Goal: Share content: Share content

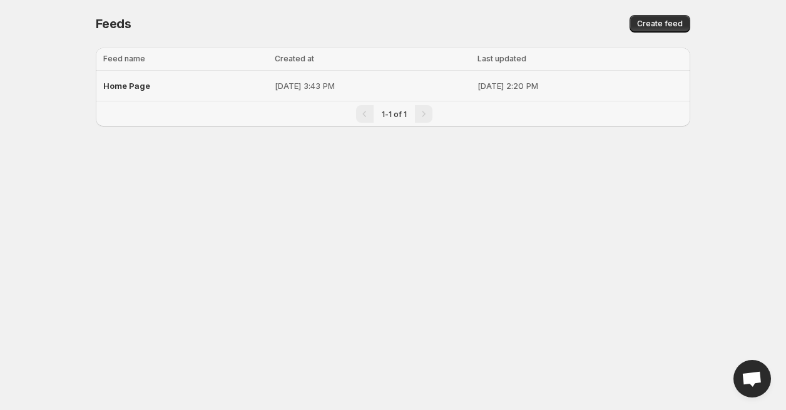
click at [121, 84] on span "Home Page" at bounding box center [126, 86] width 47 height 10
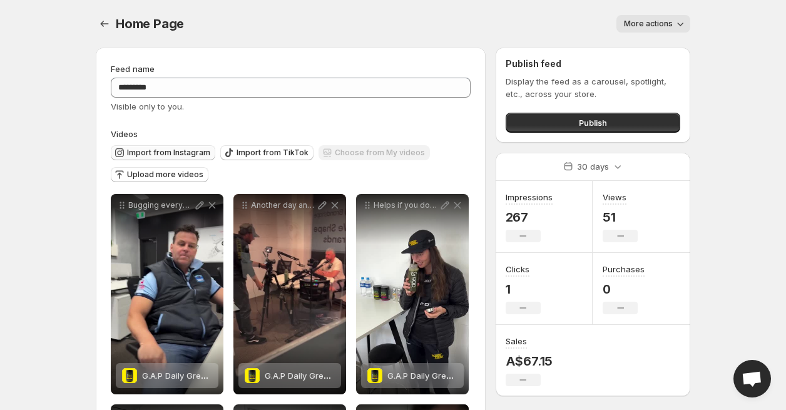
click at [148, 155] on span "Import from Instagram" at bounding box center [168, 153] width 83 height 10
click at [154, 149] on span "Import from Instagram" at bounding box center [168, 153] width 83 height 10
click at [187, 153] on span "Import from Instagram" at bounding box center [168, 153] width 83 height 10
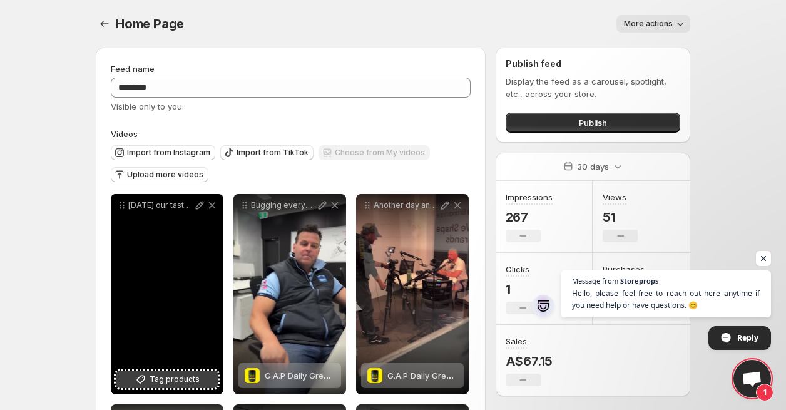
click at [177, 378] on span "Tag products" at bounding box center [174, 379] width 50 height 13
